Goal: Contribute content: Add original content to the website for others to see

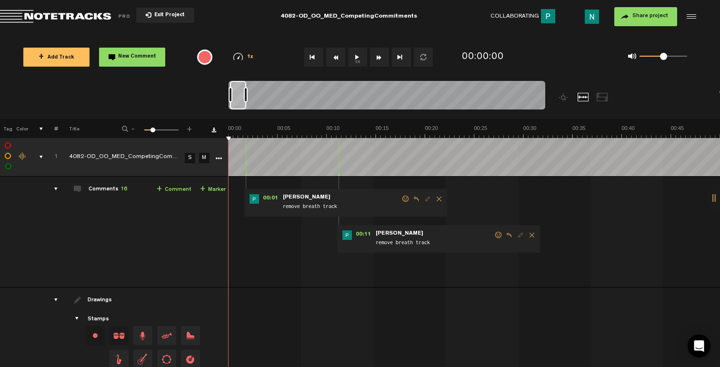
click at [40, 158] on div "comments, stamps & drawings" at bounding box center [37, 157] width 15 height 10
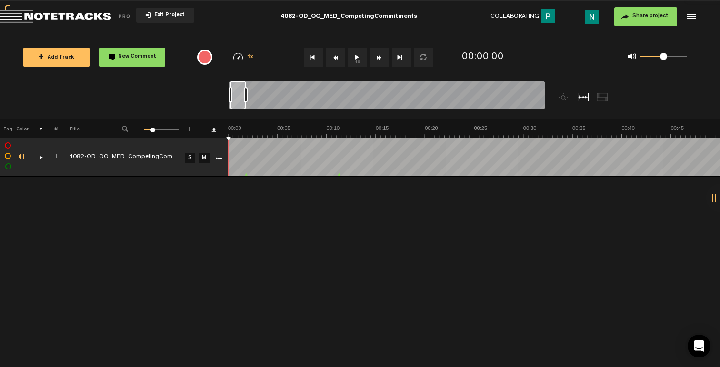
click at [40, 158] on div "comments, stamps & drawings" at bounding box center [37, 157] width 15 height 10
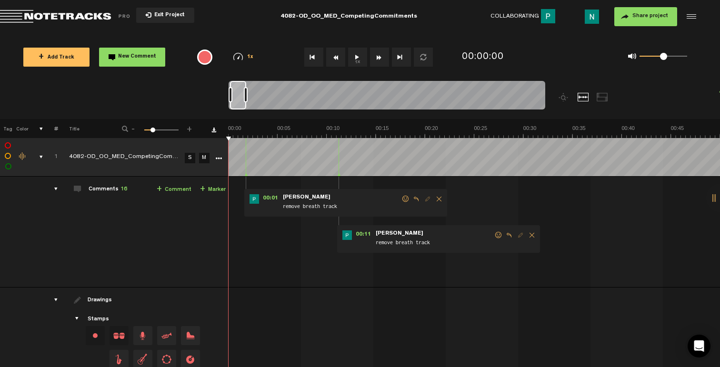
click at [406, 201] on span at bounding box center [406, 199] width 10 height 7
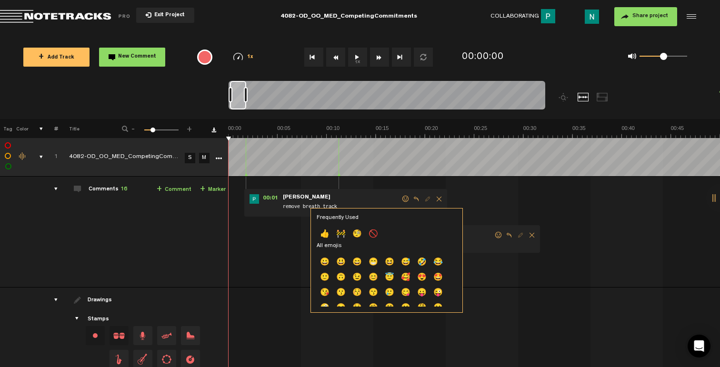
drag, startPoint x: 323, startPoint y: 238, endPoint x: 337, endPoint y: 240, distance: 13.9
click at [323, 238] on p "👍" at bounding box center [325, 234] width 16 height 15
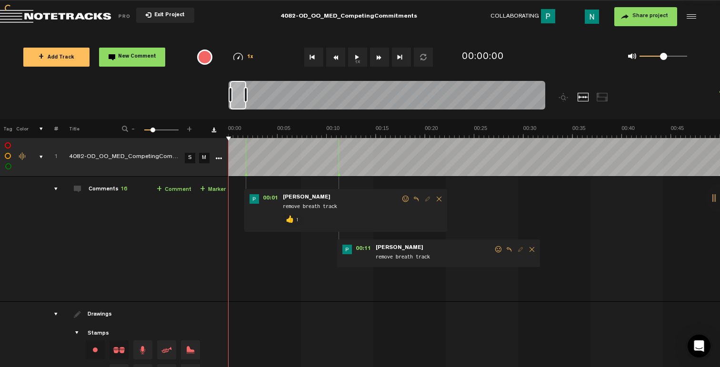
click at [500, 249] on span at bounding box center [499, 249] width 10 height 7
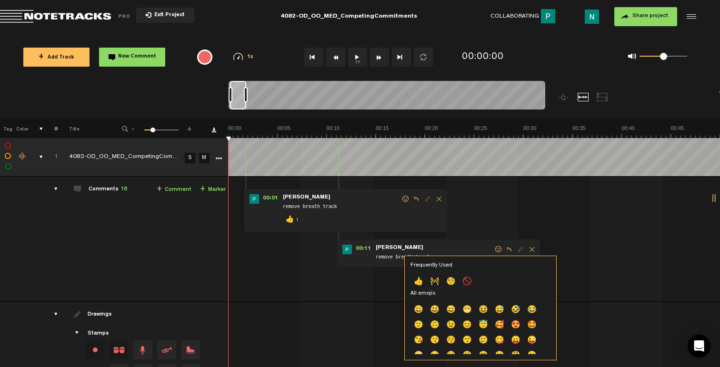
drag, startPoint x: 417, startPoint y: 281, endPoint x: 418, endPoint y: 271, distance: 10.5
click at [417, 281] on p "👍" at bounding box center [418, 282] width 16 height 15
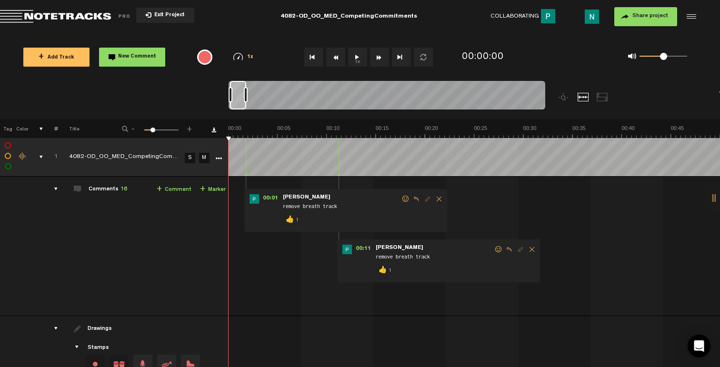
click at [248, 97] on div at bounding box center [246, 94] width 4 height 15
click at [250, 97] on div at bounding box center [249, 94] width 4 height 15
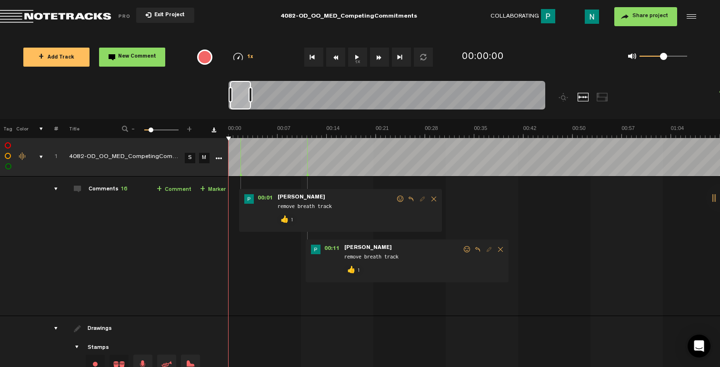
drag, startPoint x: 249, startPoint y: 98, endPoint x: 256, endPoint y: 97, distance: 7.2
click at [252, 97] on div at bounding box center [251, 94] width 4 height 15
drag, startPoint x: 255, startPoint y: 97, endPoint x: 265, endPoint y: 96, distance: 9.6
click at [265, 96] on div at bounding box center [387, 97] width 317 height 32
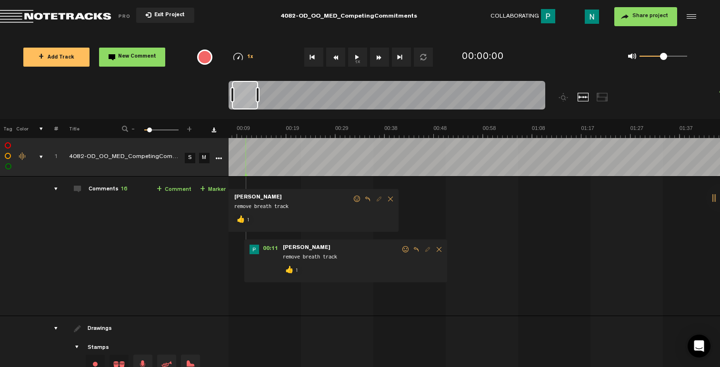
scroll to position [0, 16]
drag, startPoint x: 254, startPoint y: 102, endPoint x: 245, endPoint y: 102, distance: 8.6
click at [245, 102] on div at bounding box center [245, 95] width 26 height 29
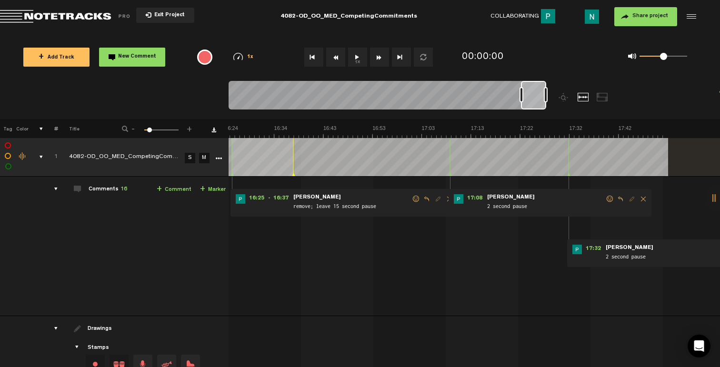
drag, startPoint x: 246, startPoint y: 104, endPoint x: 546, endPoint y: 92, distance: 300.7
click at [545, 92] on div at bounding box center [387, 97] width 317 height 32
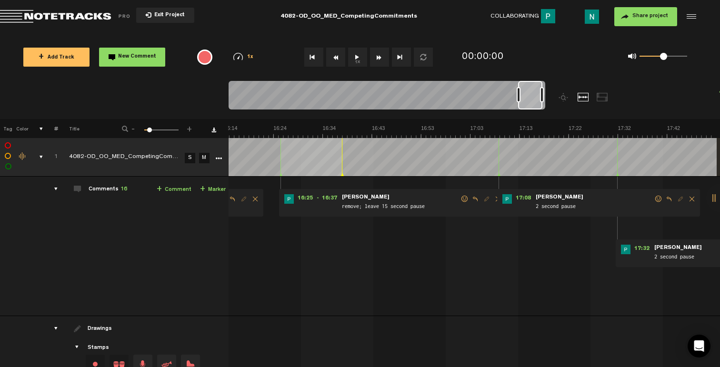
scroll to position [0, 4988]
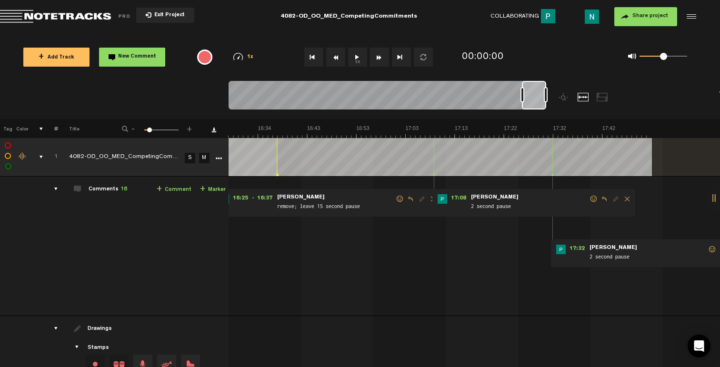
drag, startPoint x: 525, startPoint y: 105, endPoint x: 530, endPoint y: 105, distance: 5.7
click at [530, 105] on div at bounding box center [534, 95] width 24 height 29
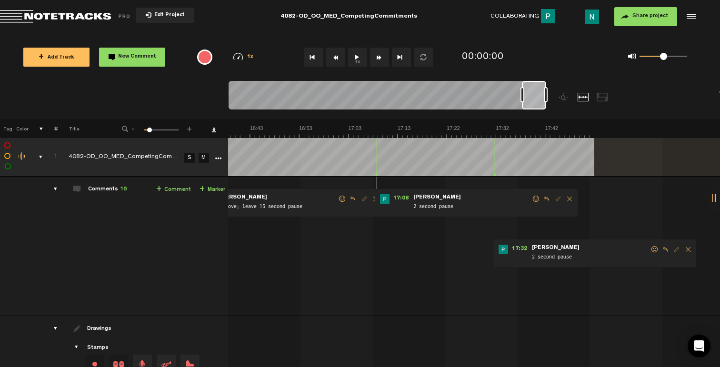
scroll to position [0, 5102]
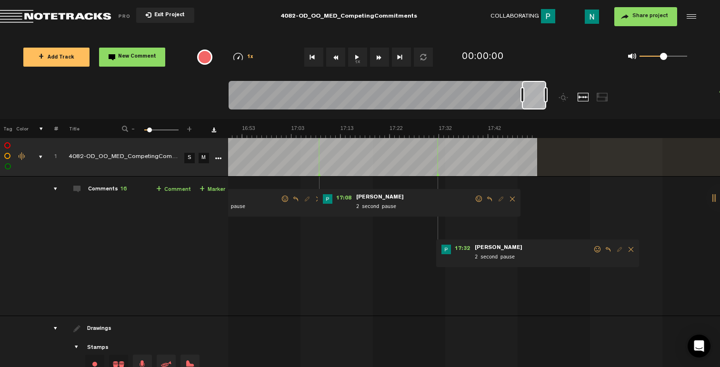
click at [593, 250] on span at bounding box center [598, 249] width 10 height 7
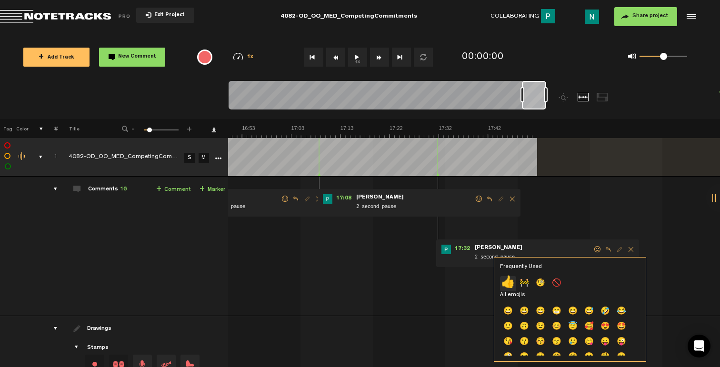
click at [503, 282] on p "👍" at bounding box center [508, 283] width 16 height 15
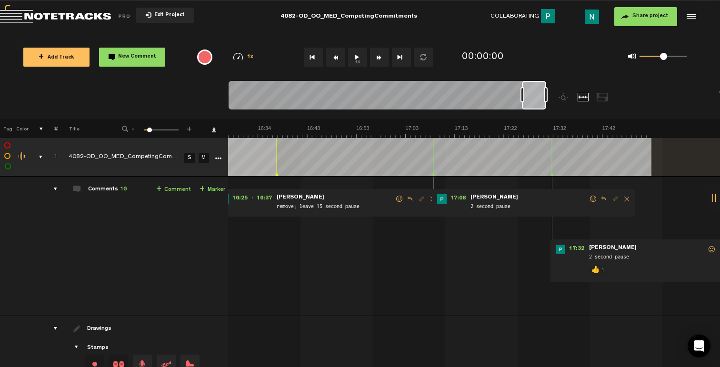
scroll to position [0, 4988]
click at [592, 196] on span at bounding box center [594, 199] width 10 height 7
click at [590, 199] on span at bounding box center [594, 199] width 10 height 7
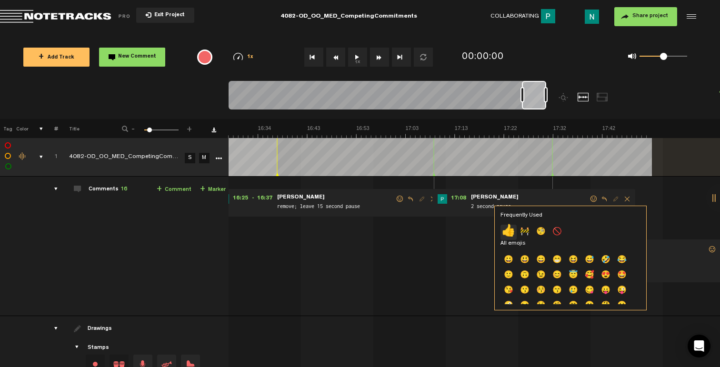
click at [510, 229] on p "👍" at bounding box center [508, 232] width 16 height 15
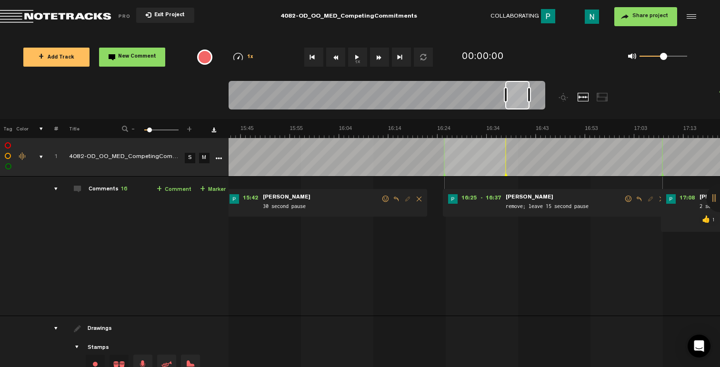
scroll to position [0, 4702]
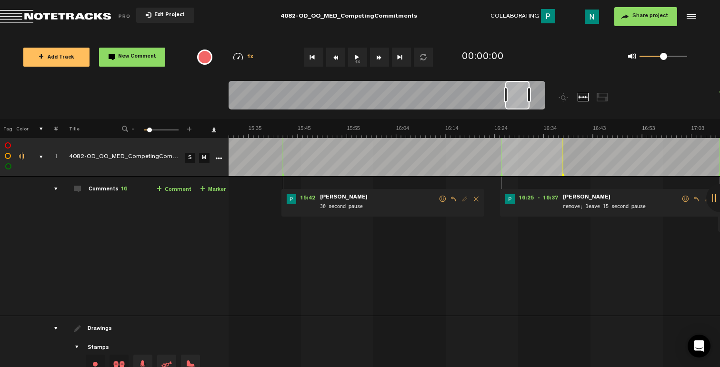
click at [681, 199] on span at bounding box center [686, 199] width 10 height 7
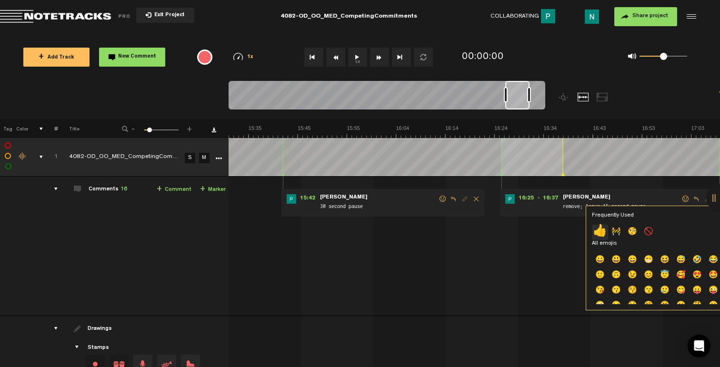
click at [598, 232] on p "👍" at bounding box center [600, 232] width 16 height 15
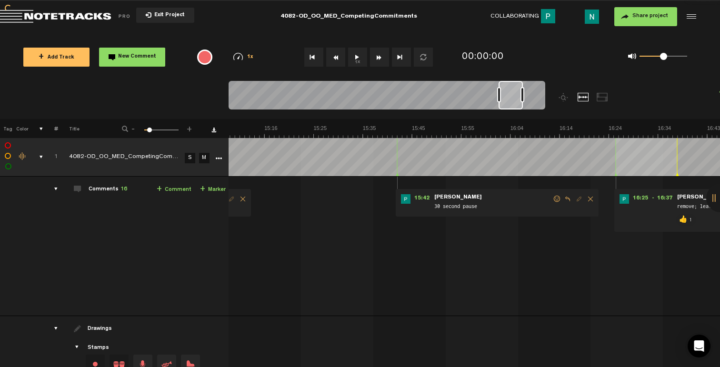
scroll to position [0, 4588]
click at [557, 199] on span at bounding box center [557, 199] width 10 height 7
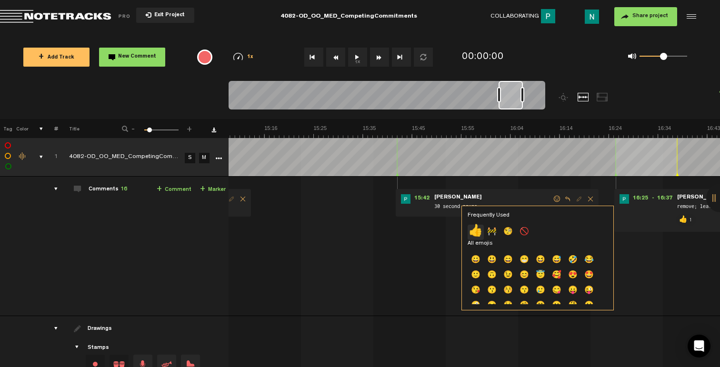
click at [479, 229] on p "👍" at bounding box center [476, 232] width 16 height 15
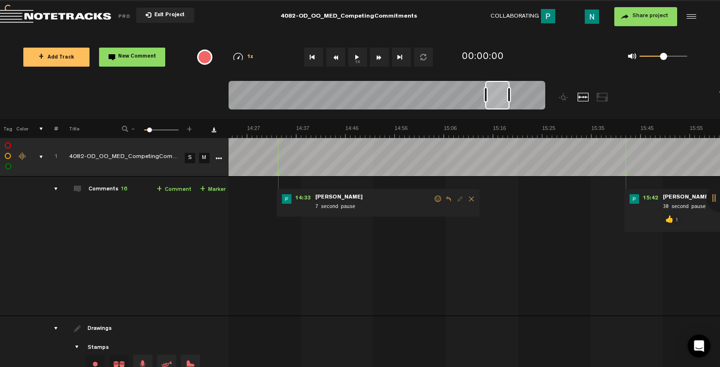
scroll to position [0, 4188]
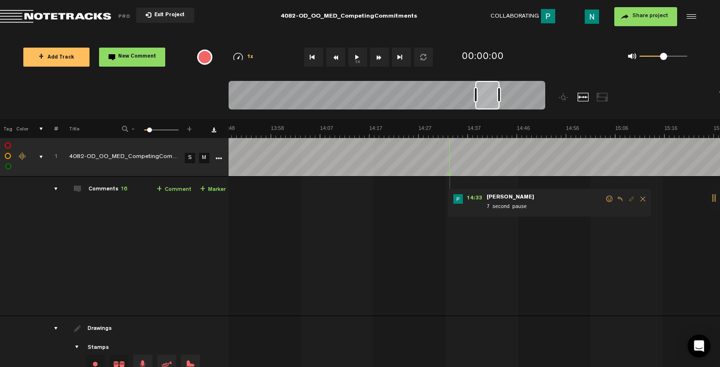
drag, startPoint x: 608, startPoint y: 196, endPoint x: 585, endPoint y: 210, distance: 27.0
click at [608, 196] on span at bounding box center [610, 199] width 10 height 7
click at [609, 199] on span at bounding box center [610, 199] width 10 height 7
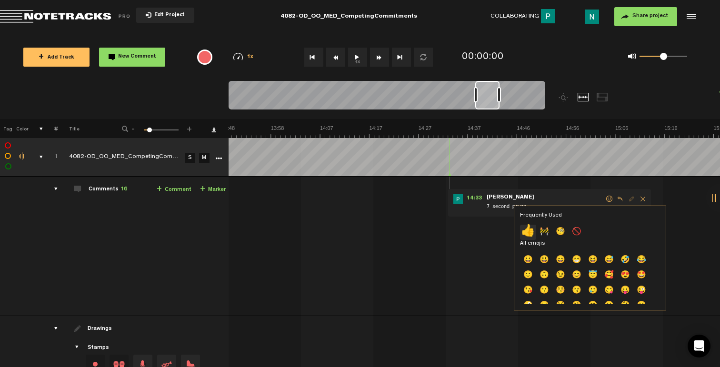
click at [529, 228] on p "👍" at bounding box center [528, 232] width 16 height 15
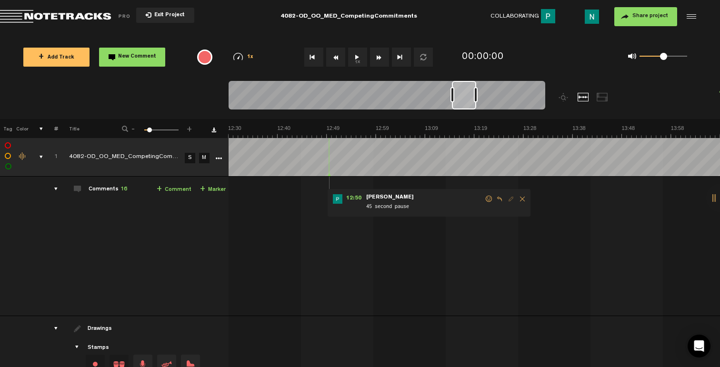
scroll to position [0, 3731]
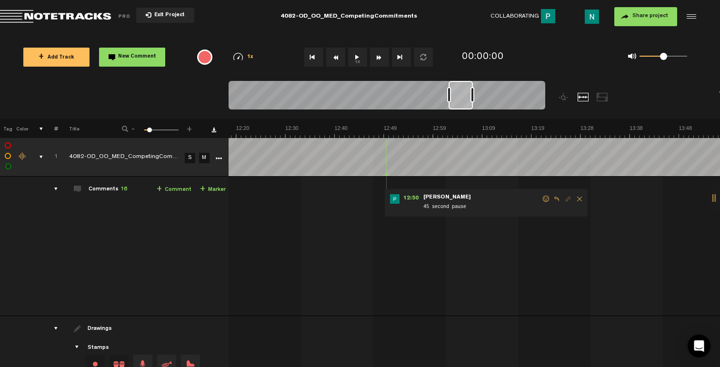
click at [544, 198] on span at bounding box center [546, 199] width 10 height 7
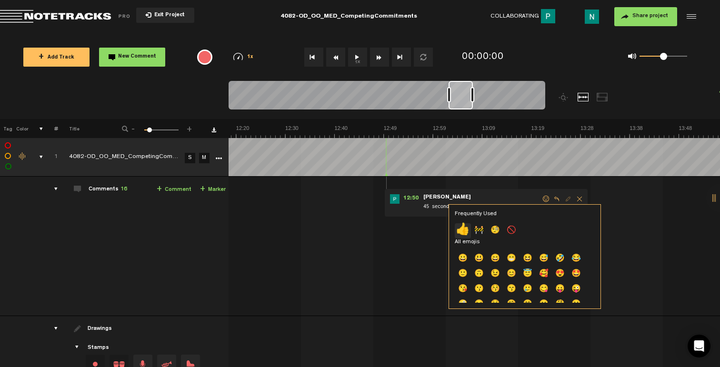
click at [466, 231] on p "👍" at bounding box center [463, 230] width 16 height 15
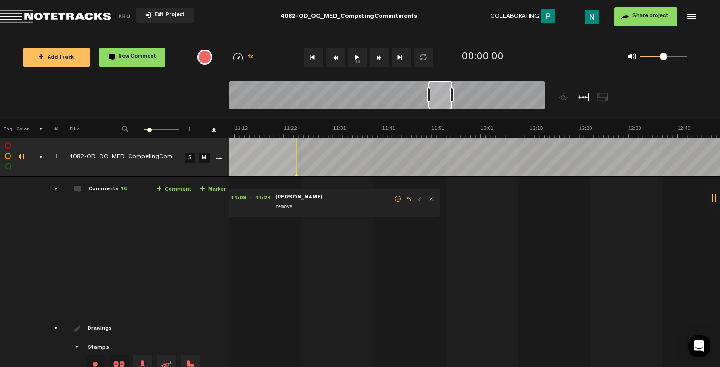
scroll to position [0, 3273]
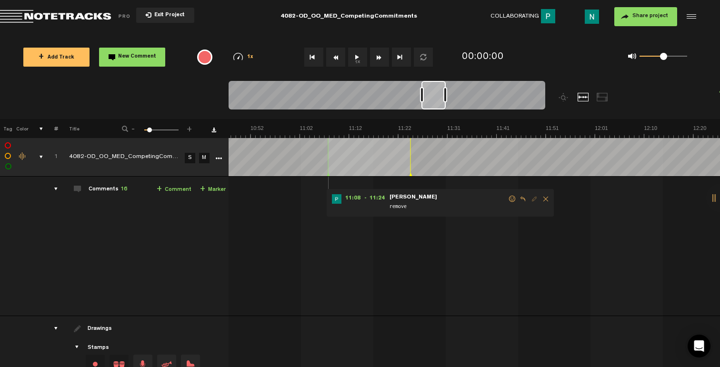
click at [509, 197] on span at bounding box center [513, 199] width 10 height 7
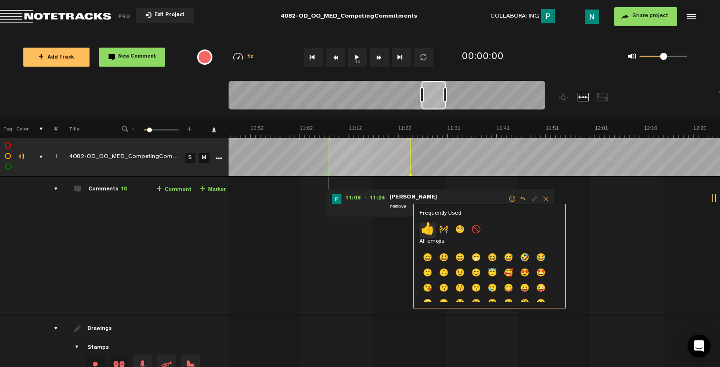
click at [422, 225] on p "👍" at bounding box center [428, 230] width 16 height 15
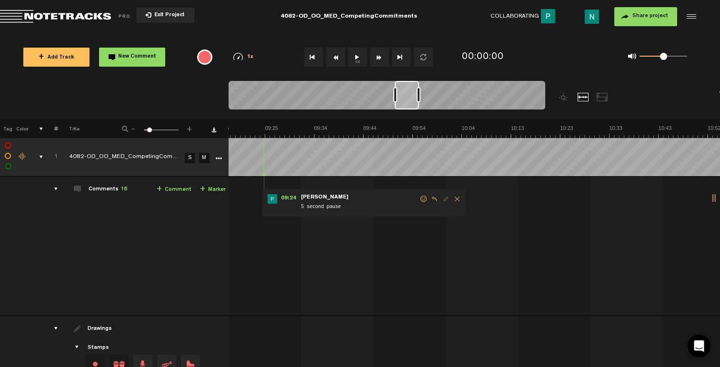
scroll to position [0, 2759]
click at [477, 200] on span at bounding box center [481, 199] width 10 height 7
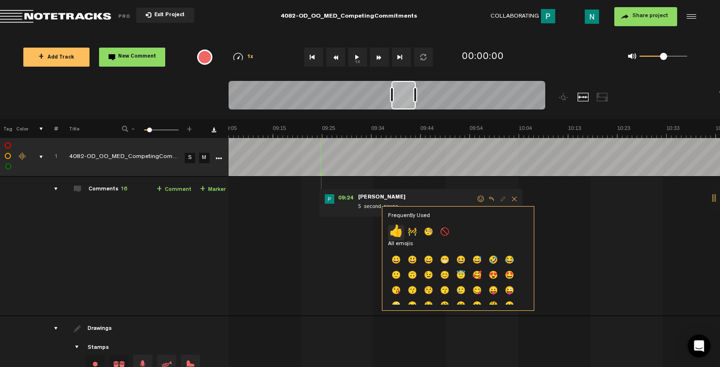
click at [397, 230] on p "👍" at bounding box center [396, 232] width 16 height 15
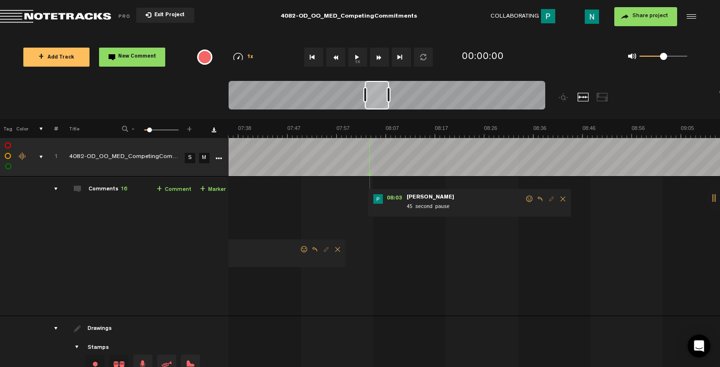
scroll to position [0, 2245]
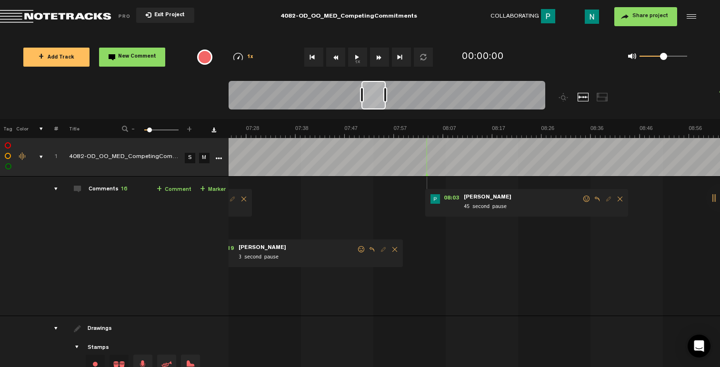
click at [582, 200] on span at bounding box center [587, 199] width 10 height 7
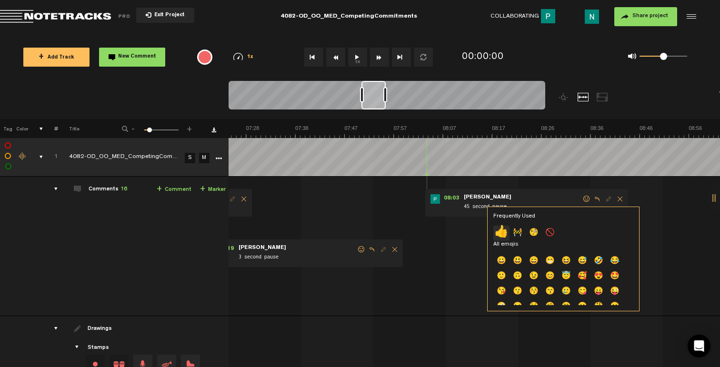
click at [503, 231] on p "👍" at bounding box center [501, 233] width 16 height 15
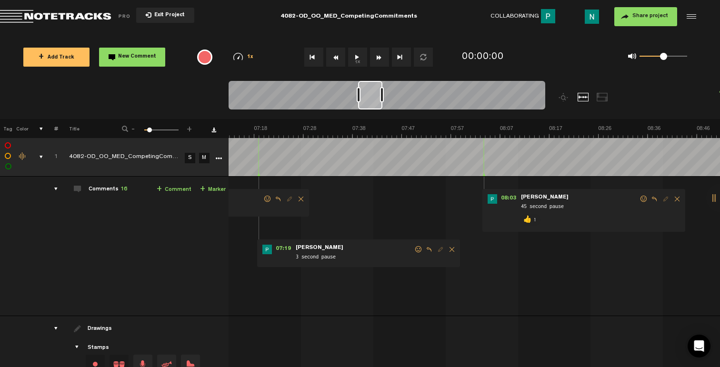
scroll to position [0, 2073]
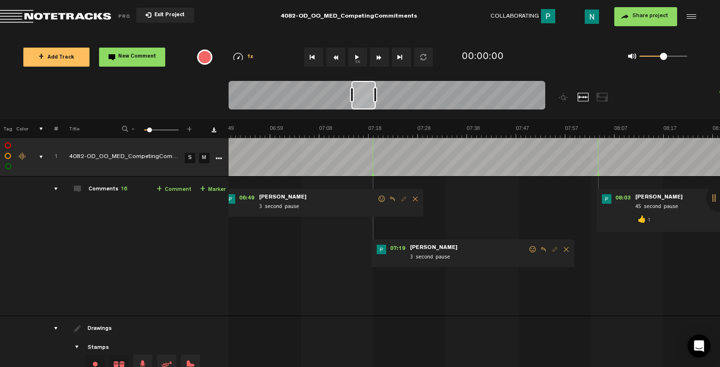
click at [532, 248] on span at bounding box center [533, 249] width 10 height 7
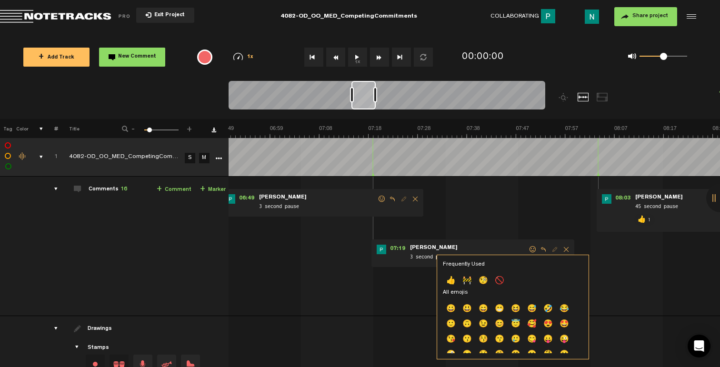
drag, startPoint x: 449, startPoint y: 280, endPoint x: 446, endPoint y: 275, distance: 4.9
click at [449, 280] on p "👍" at bounding box center [451, 281] width 16 height 15
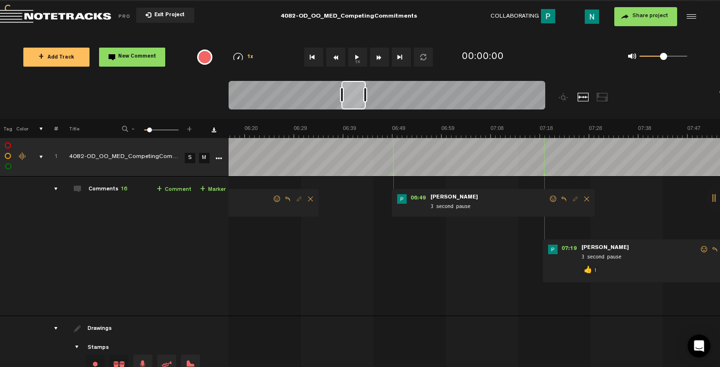
scroll to position [0, 1902]
click at [553, 198] on span at bounding box center [554, 199] width 10 height 7
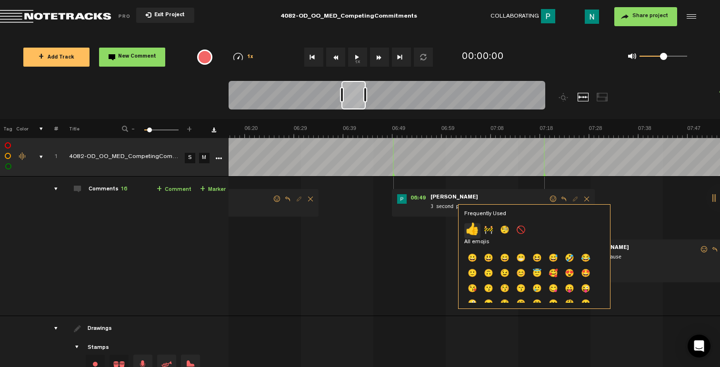
click at [470, 226] on p "👍" at bounding box center [472, 230] width 16 height 15
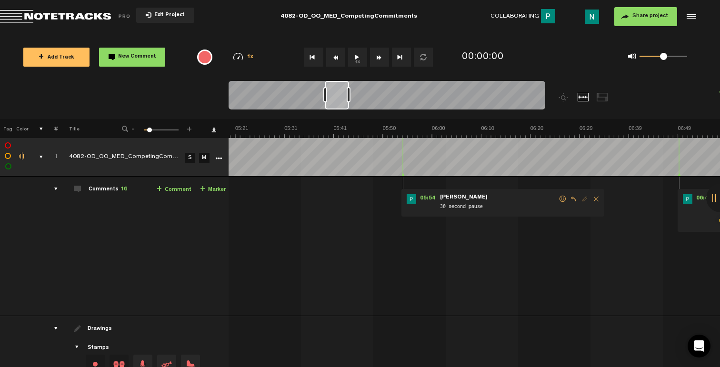
scroll to position [0, 1559]
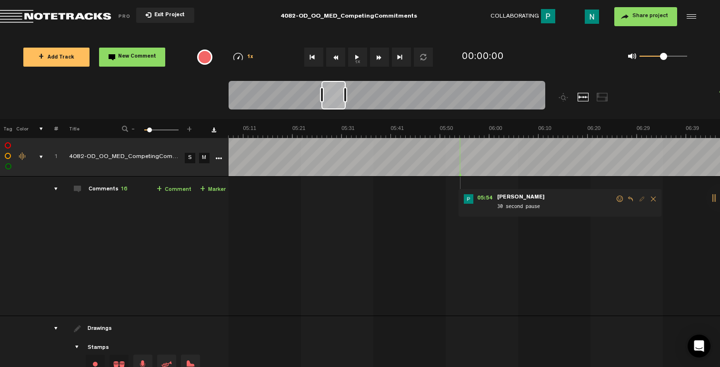
click at [621, 200] on span at bounding box center [620, 199] width 10 height 7
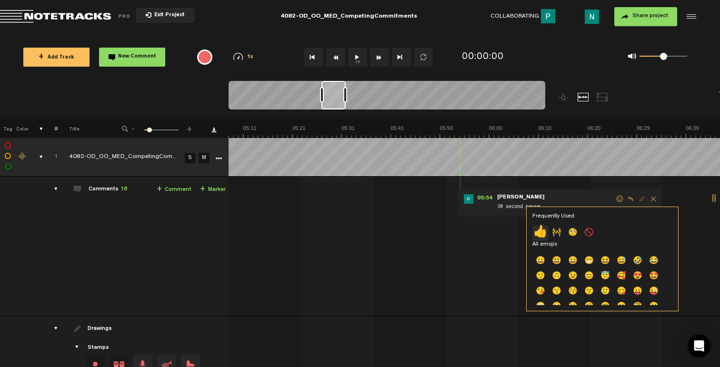
click at [538, 231] on p "👍" at bounding box center [540, 233] width 16 height 15
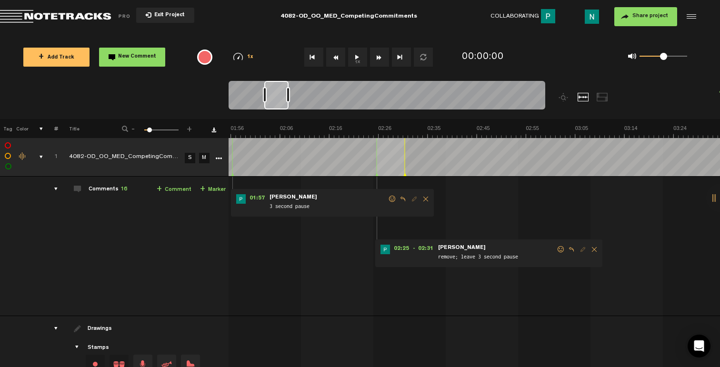
scroll to position [0, 530]
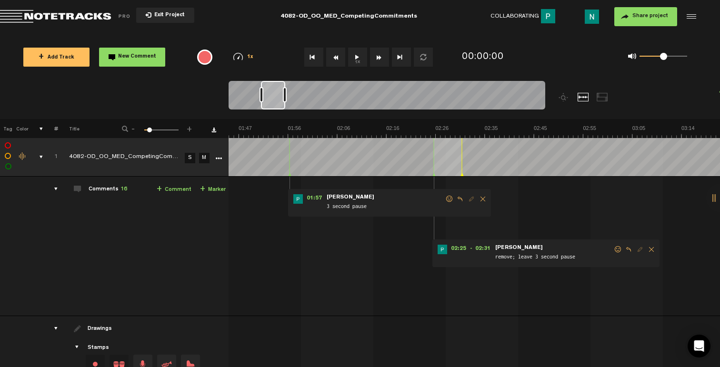
click at [618, 250] on span at bounding box center [618, 249] width 10 height 7
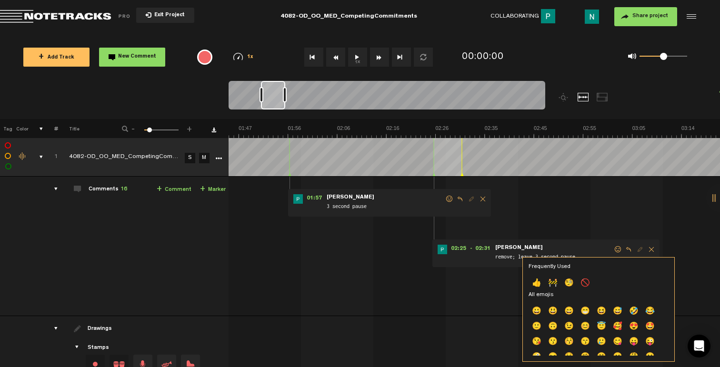
click at [539, 280] on p "👍" at bounding box center [537, 283] width 16 height 15
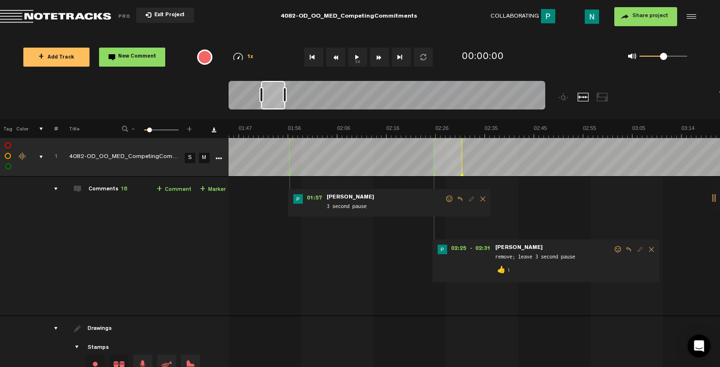
click at [447, 197] on span at bounding box center [450, 199] width 10 height 7
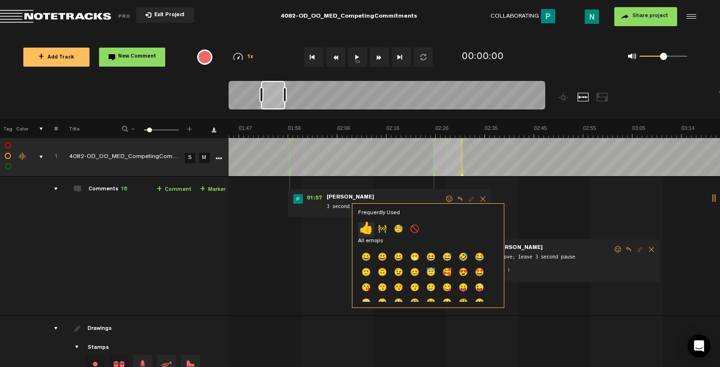
click at [362, 225] on p "👍" at bounding box center [366, 229] width 16 height 15
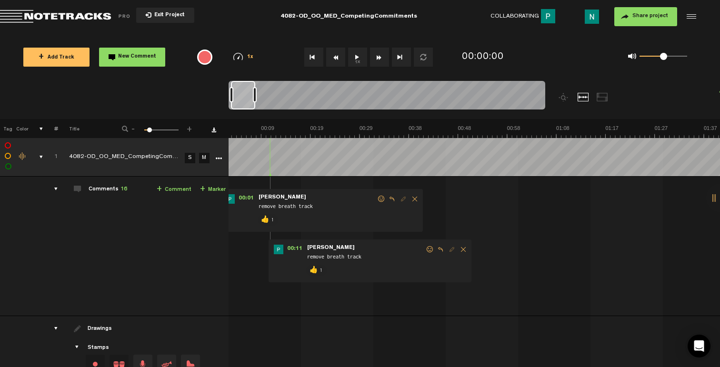
scroll to position [0, 0]
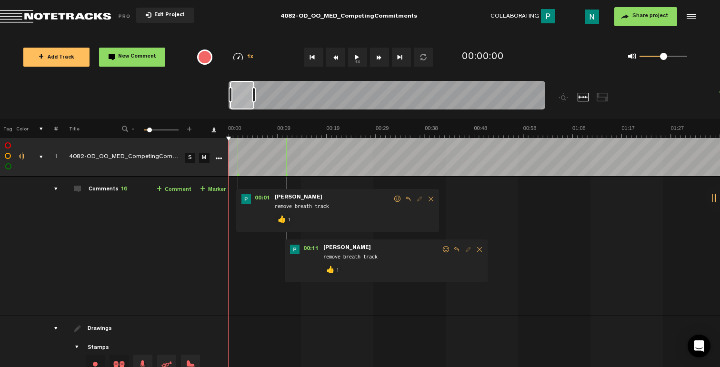
click at [43, 156] on tr "1 4082-OD_OO_MED_CompetingCommitments_Mix_v1 S M Export to Headliner Update Dow…" at bounding box center [360, 157] width 721 height 39
click at [72, 63] on button "+ Add Track" at bounding box center [56, 57] width 66 height 19
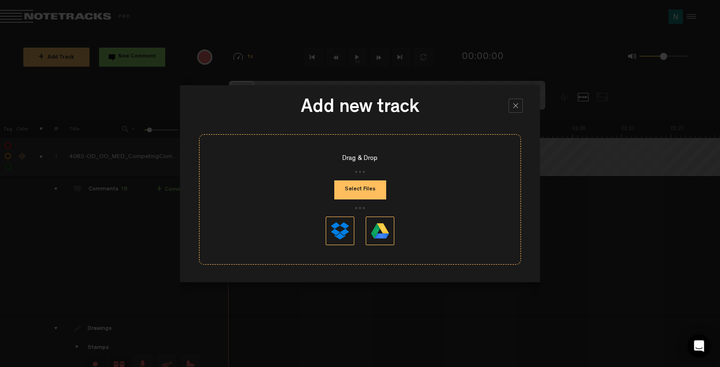
click at [341, 191] on button "Select Files" at bounding box center [360, 189] width 52 height 19
click at [353, 191] on button "Select Files" at bounding box center [360, 189] width 52 height 19
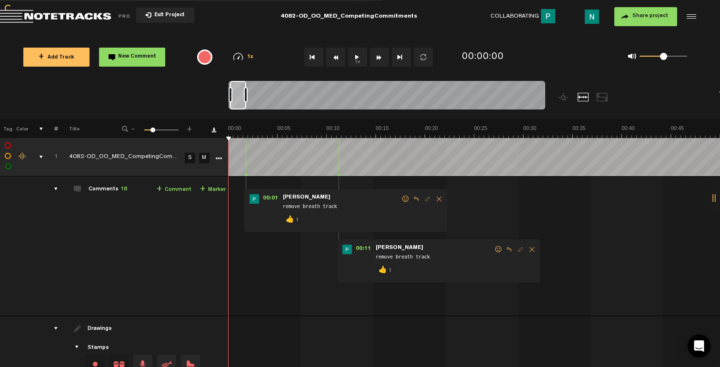
click at [40, 160] on div "comments, stamps & drawings" at bounding box center [37, 157] width 15 height 10
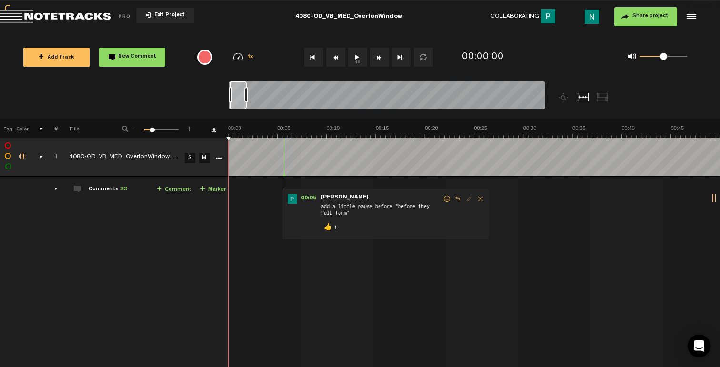
click at [38, 156] on div "comments, stamps & drawings" at bounding box center [37, 157] width 15 height 10
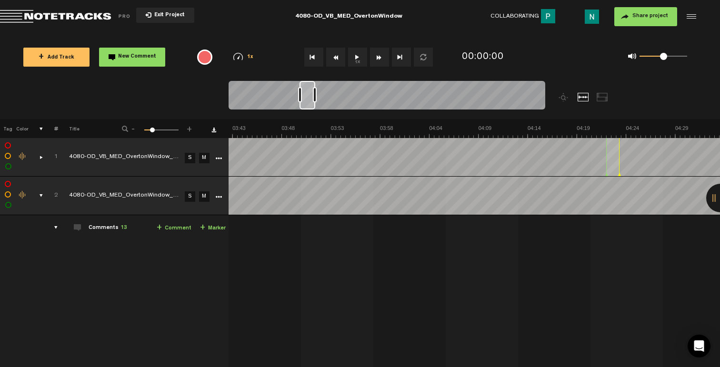
scroll to position [0, 2145]
drag, startPoint x: 237, startPoint y: 105, endPoint x: 305, endPoint y: 105, distance: 68.1
click at [306, 105] on div at bounding box center [308, 95] width 16 height 29
click at [42, 195] on div "comments, stamps & drawings" at bounding box center [37, 196] width 15 height 10
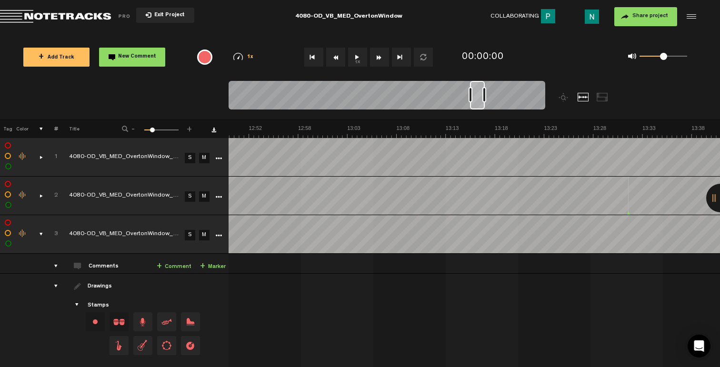
scroll to position [0, 7456]
drag, startPoint x: 309, startPoint y: 105, endPoint x: 480, endPoint y: 114, distance: 171.2
click at [480, 114] on div at bounding box center [427, 100] width 396 height 38
